Goal: Navigation & Orientation: Find specific page/section

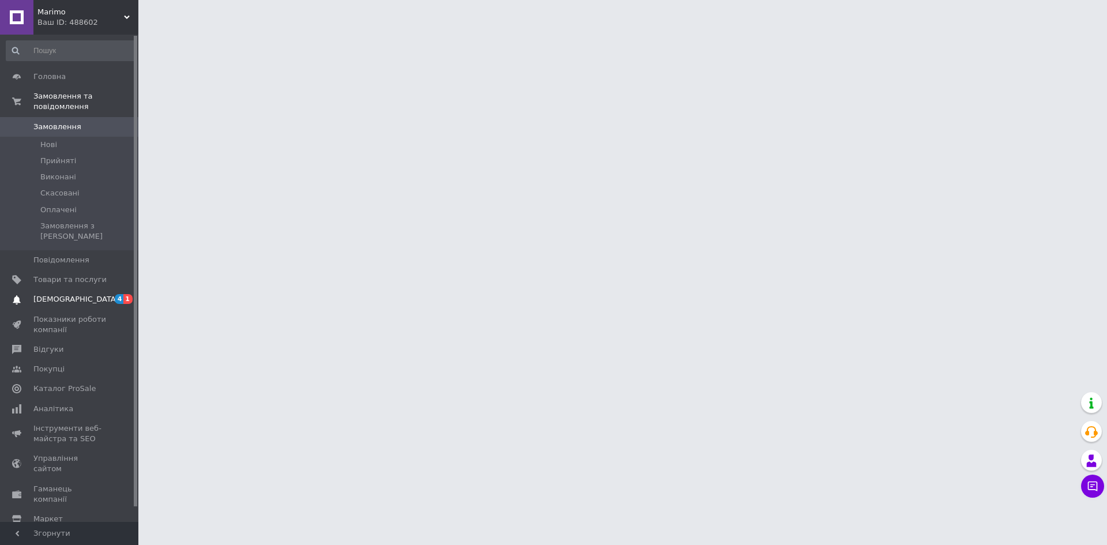
click at [60, 289] on link "[DEMOGRAPHIC_DATA] 4 1" at bounding box center [71, 299] width 142 height 20
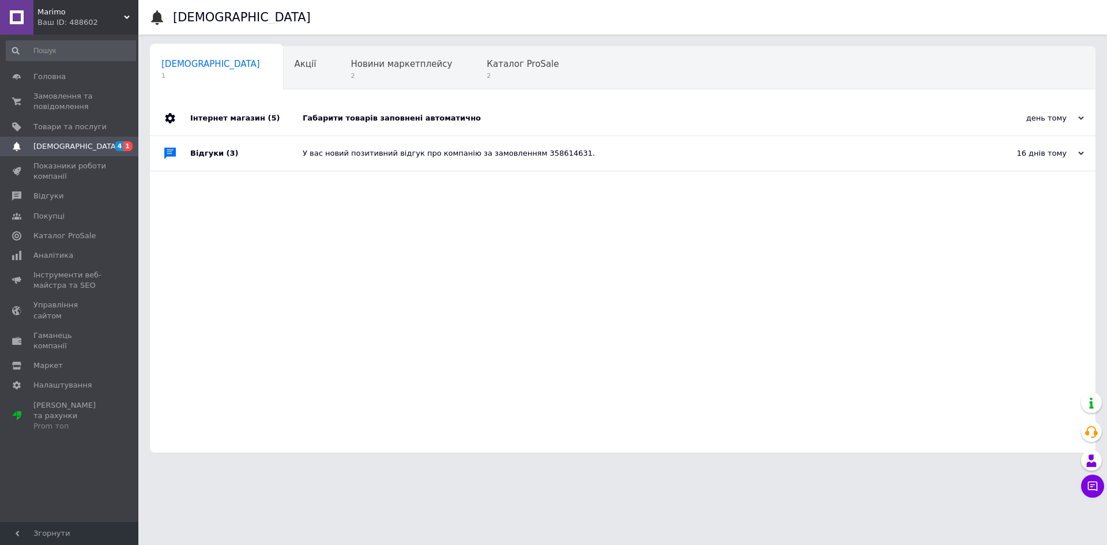
click at [441, 123] on div "Габарити товарів заповнені автоматично" at bounding box center [636, 118] width 666 height 10
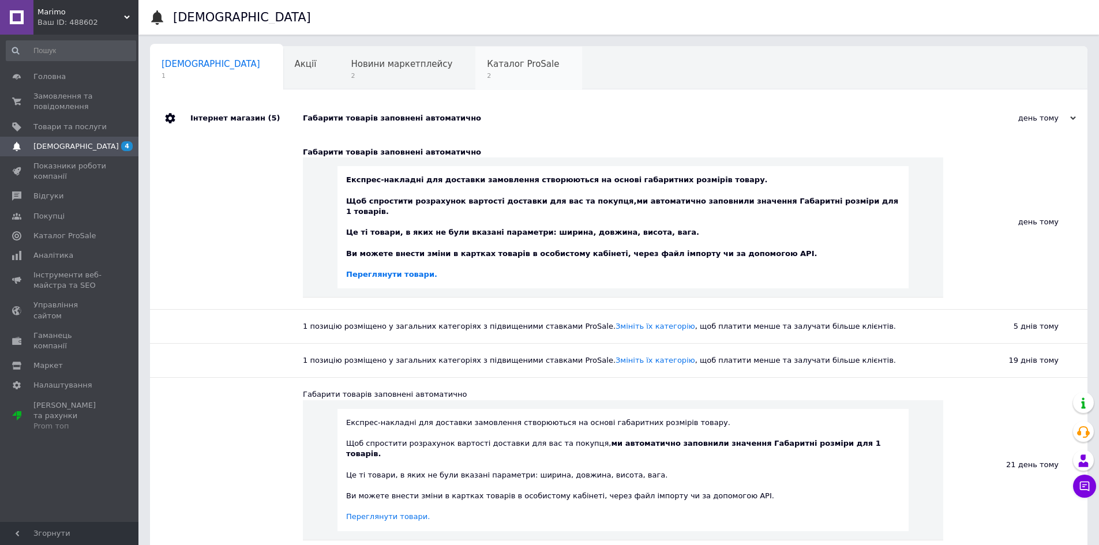
click at [475, 70] on div "Каталог ProSale 2" at bounding box center [528, 69] width 107 height 44
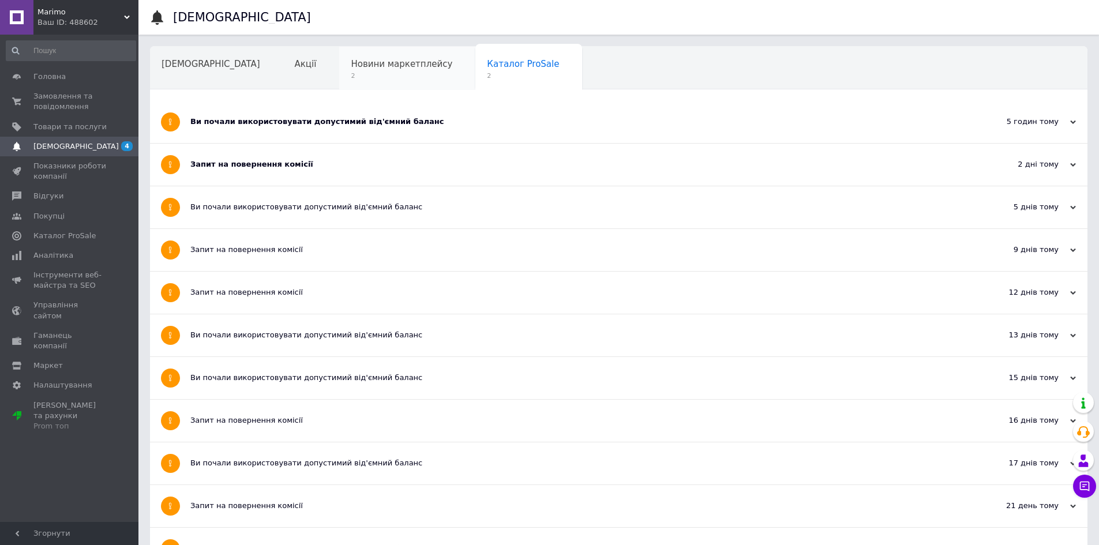
click at [351, 68] on span "Новини маркетплейсу" at bounding box center [401, 64] width 101 height 10
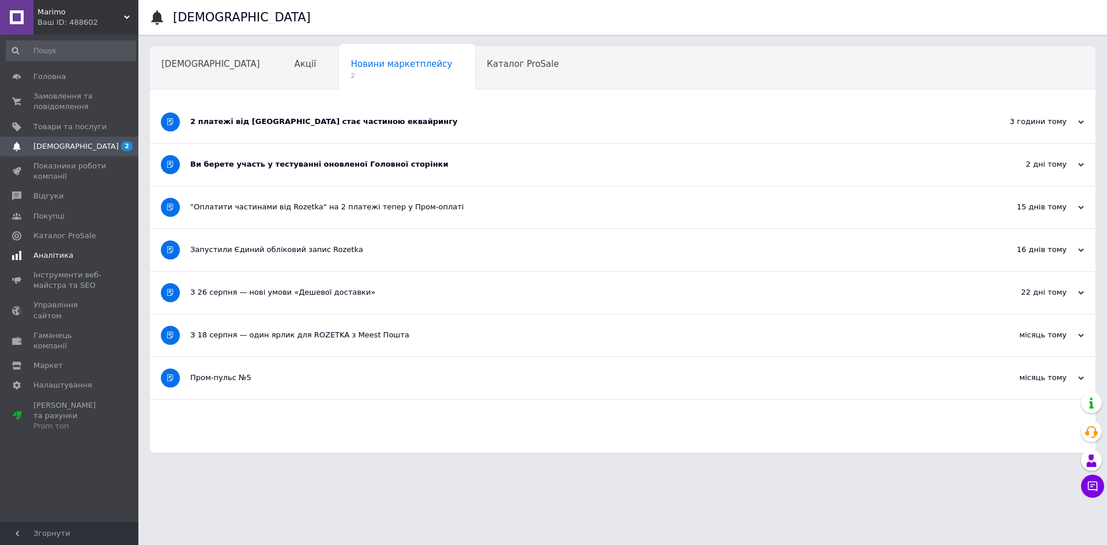
click at [65, 248] on link "Аналітика" at bounding box center [71, 256] width 142 height 20
